Goal: Task Accomplishment & Management: Use online tool/utility

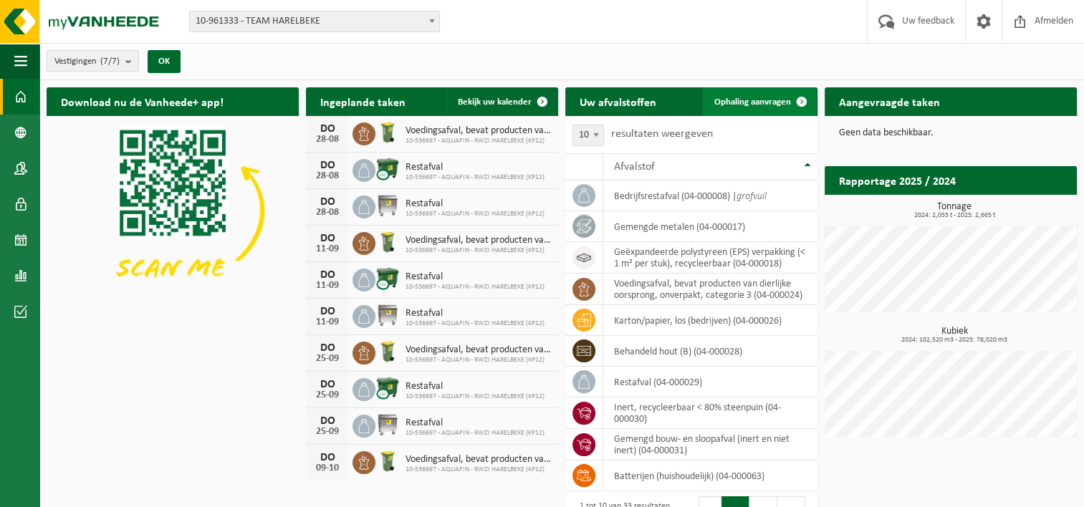
click at [800, 97] on span at bounding box center [802, 101] width 29 height 29
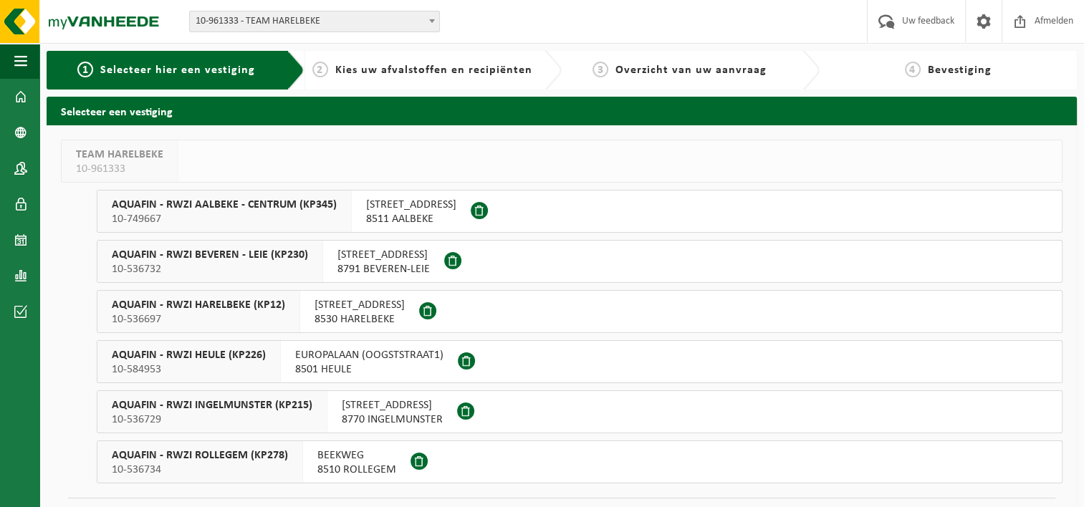
click at [228, 306] on span "AQUAFIN - RWZI HARELBEKE (KP12)" at bounding box center [198, 305] width 173 height 14
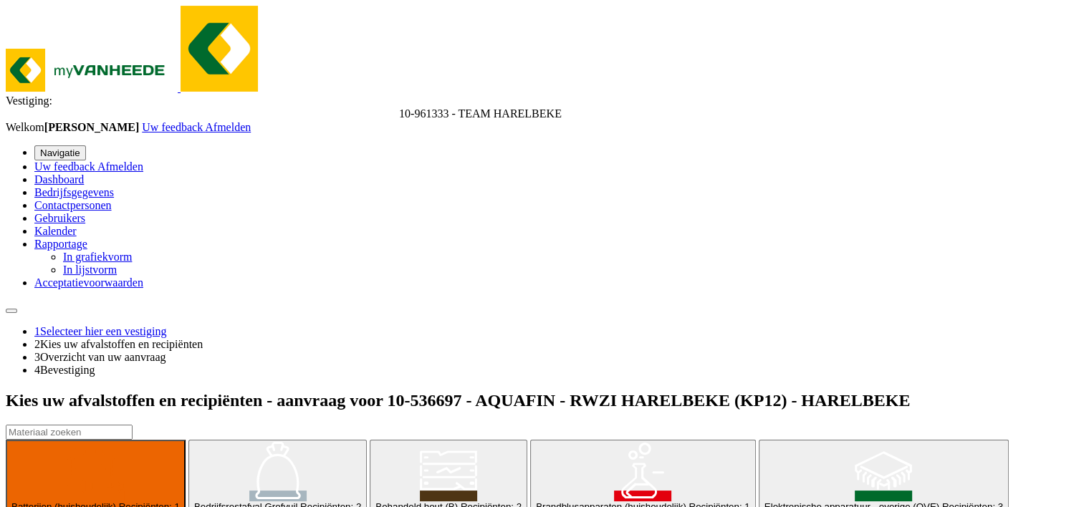
click at [133, 425] on input "text" at bounding box center [69, 432] width 127 height 15
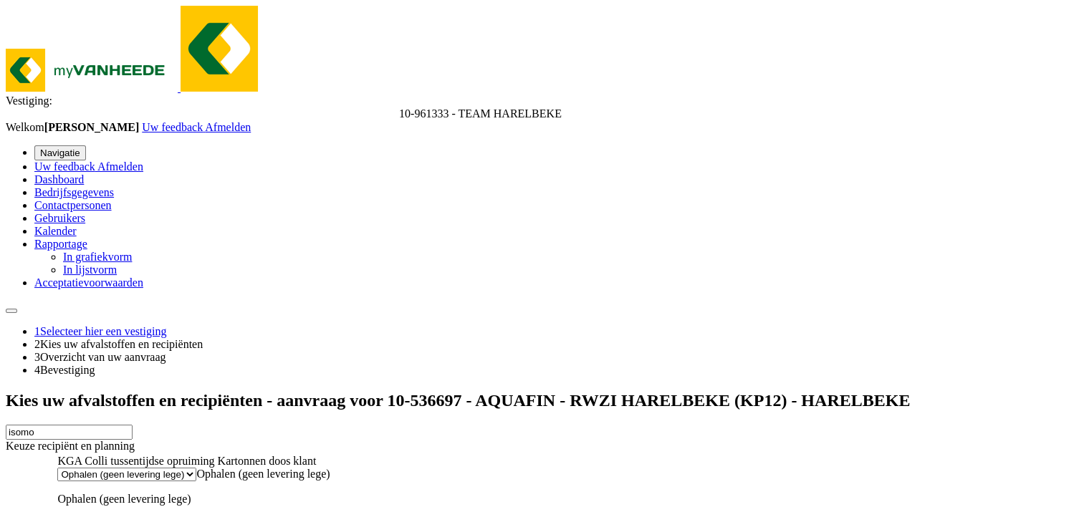
click at [133, 425] on input "isomo" at bounding box center [69, 432] width 127 height 15
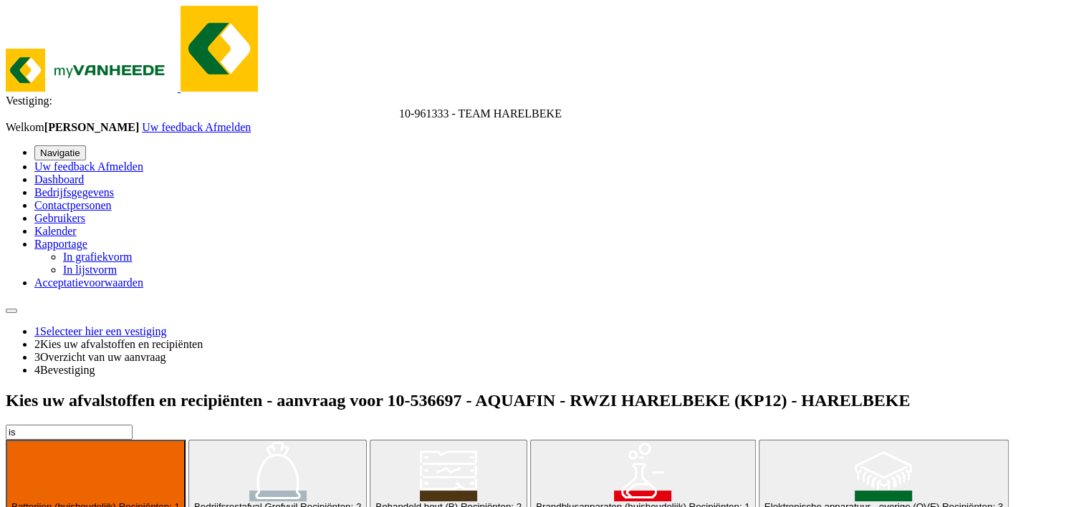
type input "i"
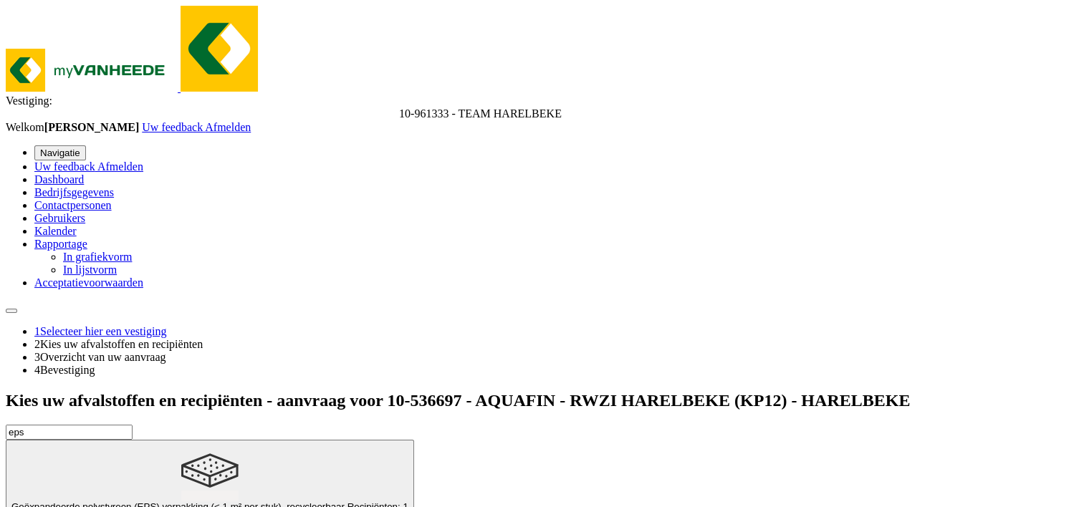
click at [197, 502] on span "Geëxpandeerde polystyreen (EPS) verpakking (< 1 m² per stuk), recycleerbaar" at bounding box center [177, 507] width 333 height 11
click at [113, 425] on input "eps" at bounding box center [69, 432] width 127 height 15
type input "e"
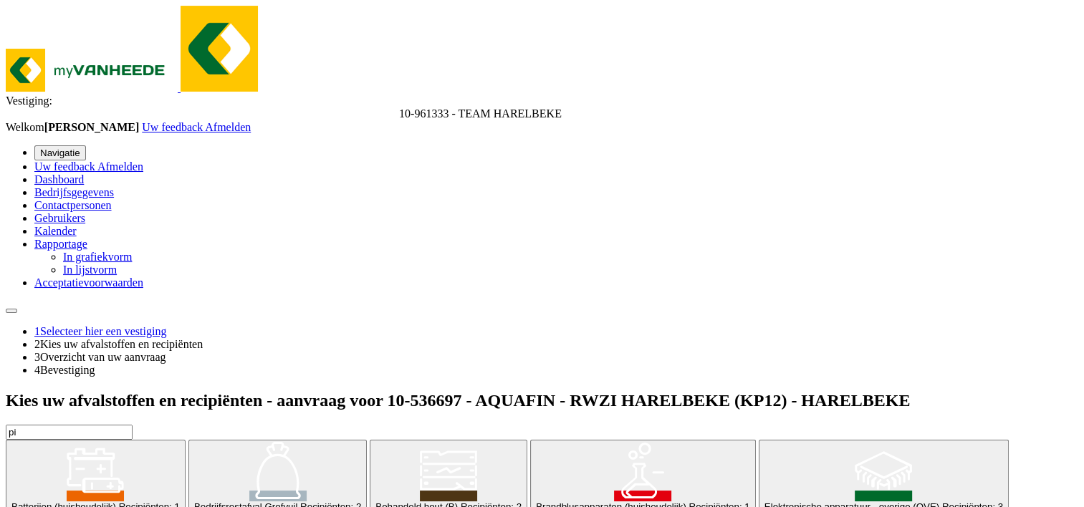
type input "p"
type input "Van 2025-08-25"
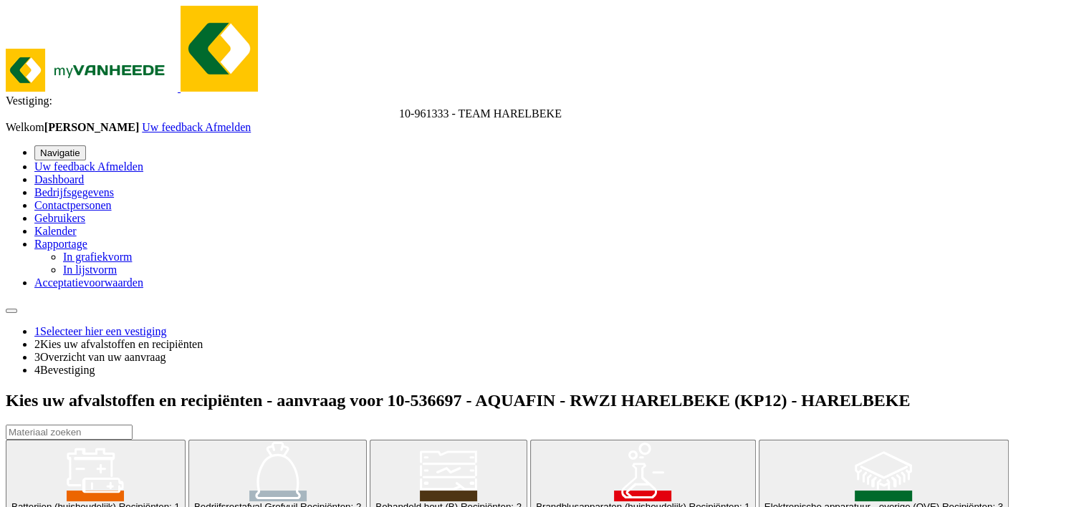
type input "0"
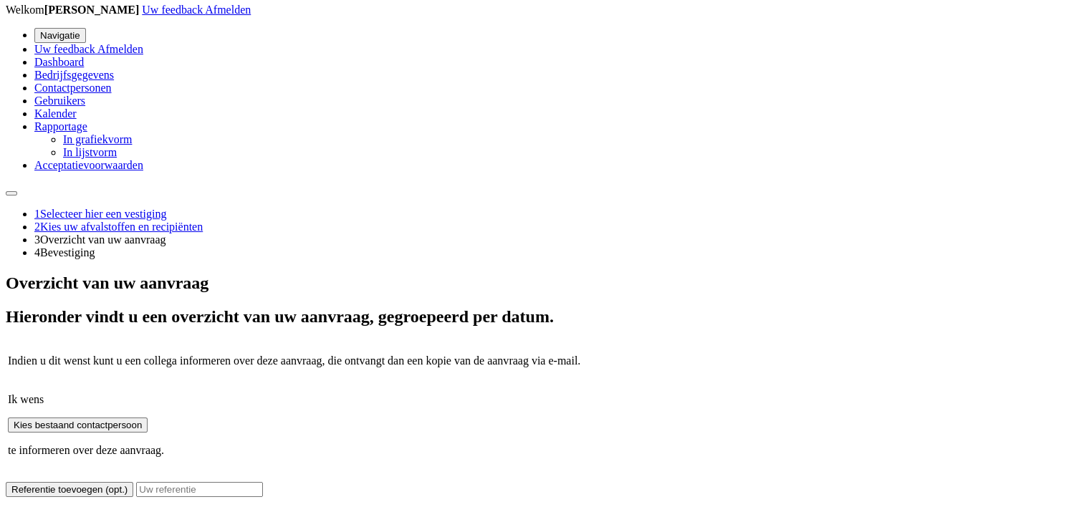
scroll to position [118, 0]
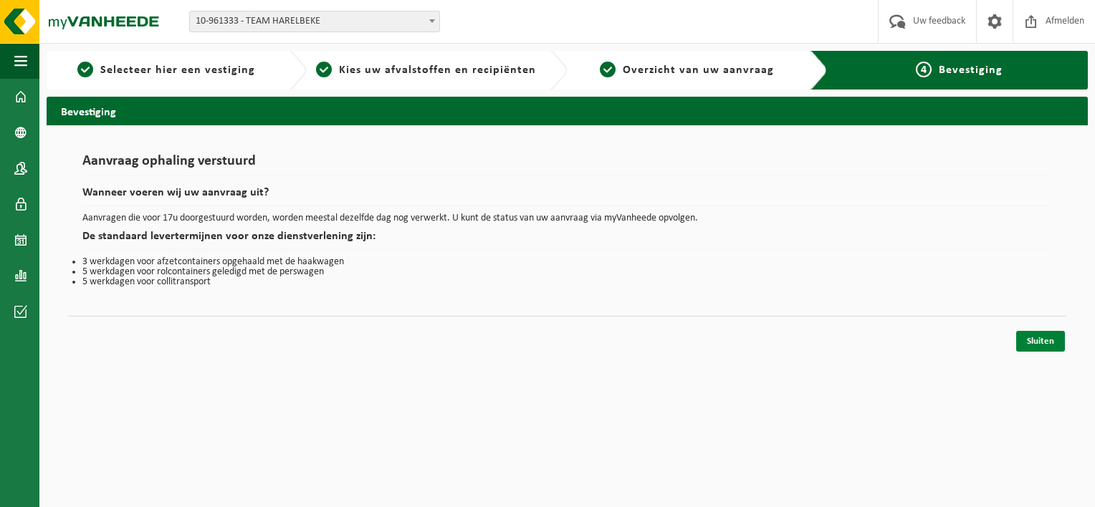
click at [1043, 341] on link "Sluiten" at bounding box center [1040, 341] width 49 height 21
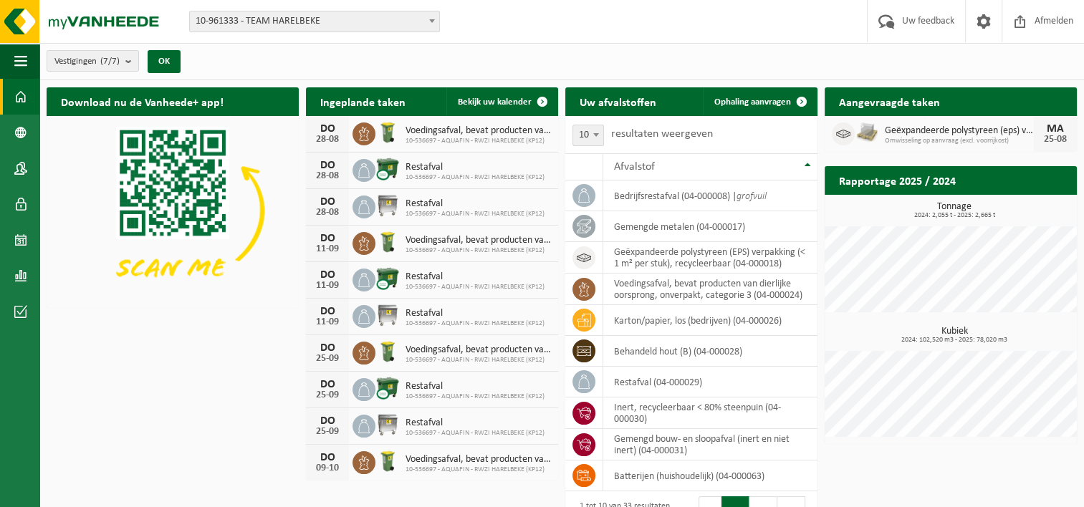
click at [960, 138] on span "Omwisseling op aanvraag (excl. voorrijkost)" at bounding box center [959, 141] width 149 height 9
click at [929, 97] on h2 "Aangevraagde taken" at bounding box center [890, 101] width 130 height 28
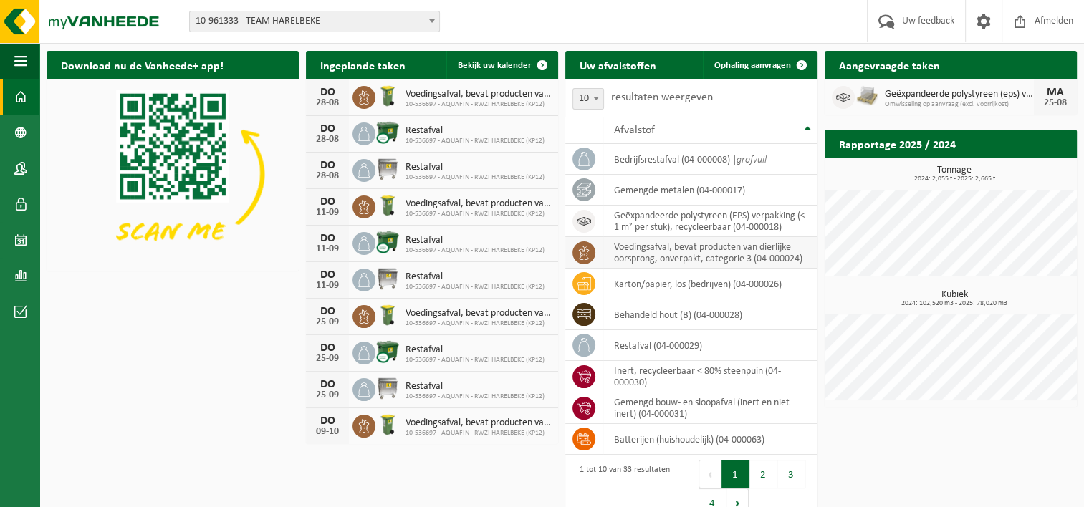
scroll to position [57, 0]
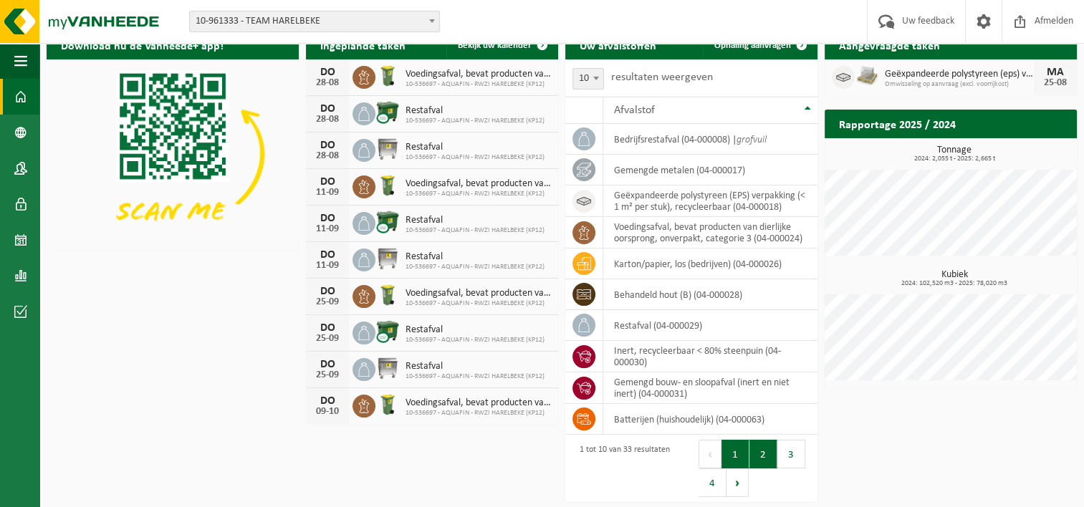
click at [756, 457] on button "2" at bounding box center [764, 454] width 28 height 29
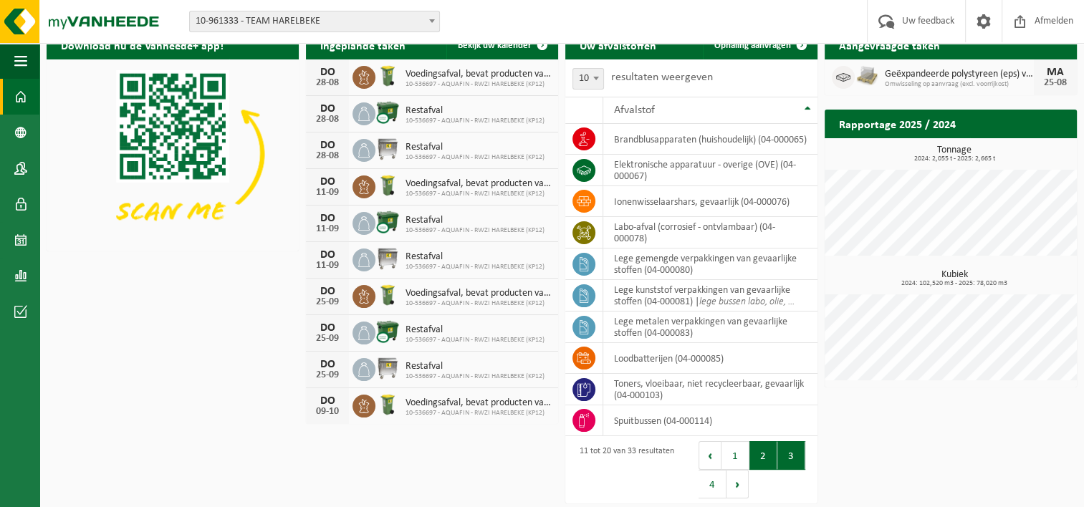
click at [790, 455] on button "3" at bounding box center [792, 455] width 28 height 29
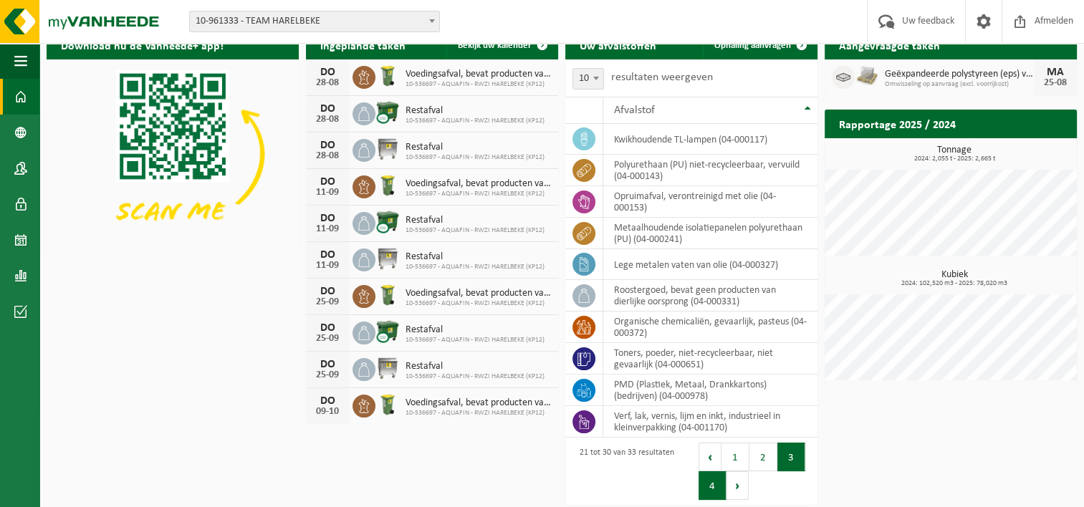
click at [711, 493] on button "4" at bounding box center [713, 486] width 28 height 29
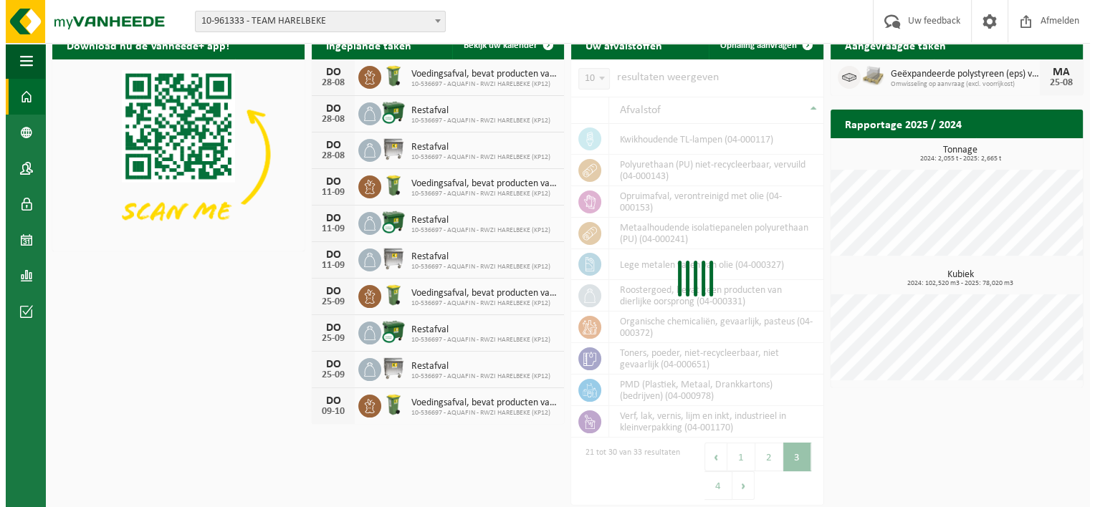
scroll to position [0, 0]
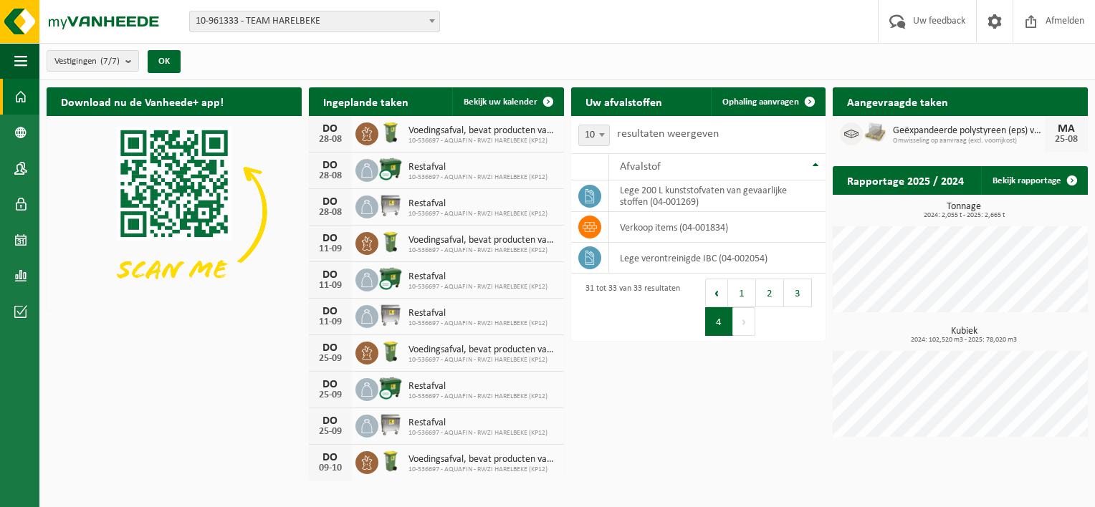
click at [434, 21] on b at bounding box center [432, 21] width 6 height 4
click at [14, 244] on span at bounding box center [20, 240] width 13 height 36
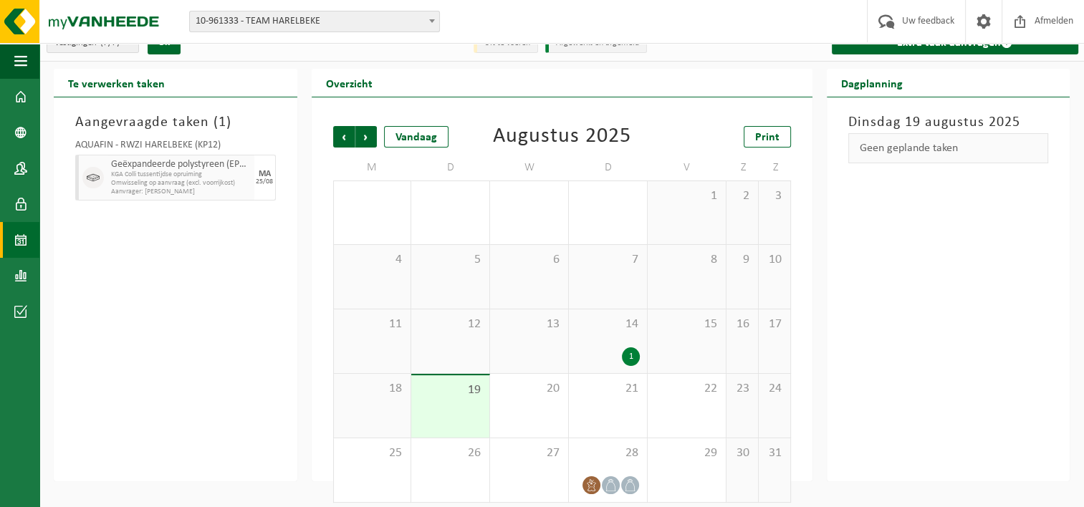
scroll to position [28, 0]
